Goal: Information Seeking & Learning: Find specific page/section

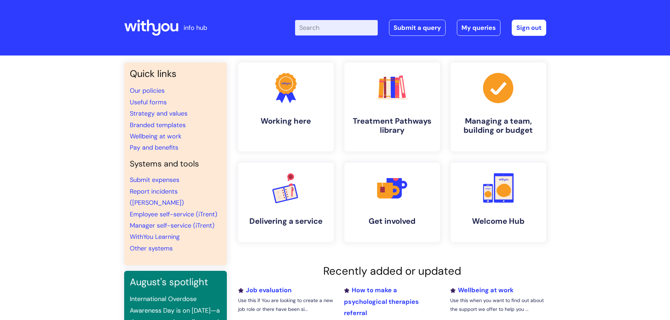
click at [361, 26] on input "Enter your search term here..." at bounding box center [336, 27] width 83 height 15
type input "job board"
click button "Search" at bounding box center [0, 0] width 0 height 0
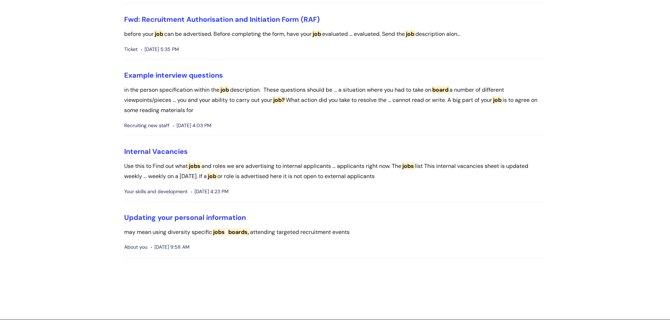
scroll to position [246, 0]
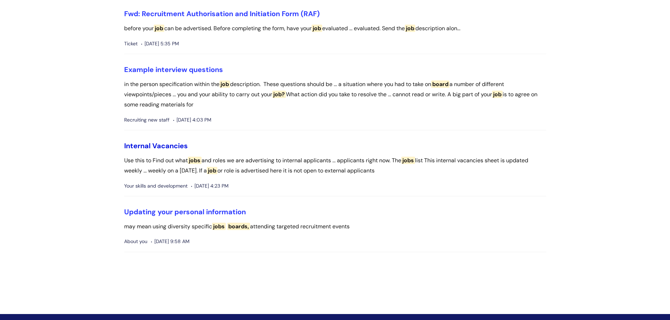
click at [153, 141] on link "Internal Vacancies" at bounding box center [156, 145] width 64 height 9
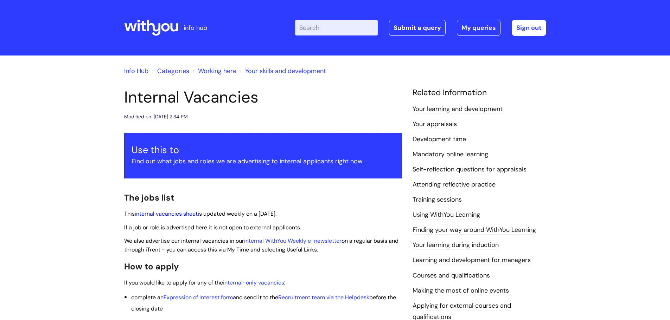
click at [162, 214] on link "internal vacancies sheet" at bounding box center [166, 213] width 63 height 7
